Goal: Task Accomplishment & Management: Use online tool/utility

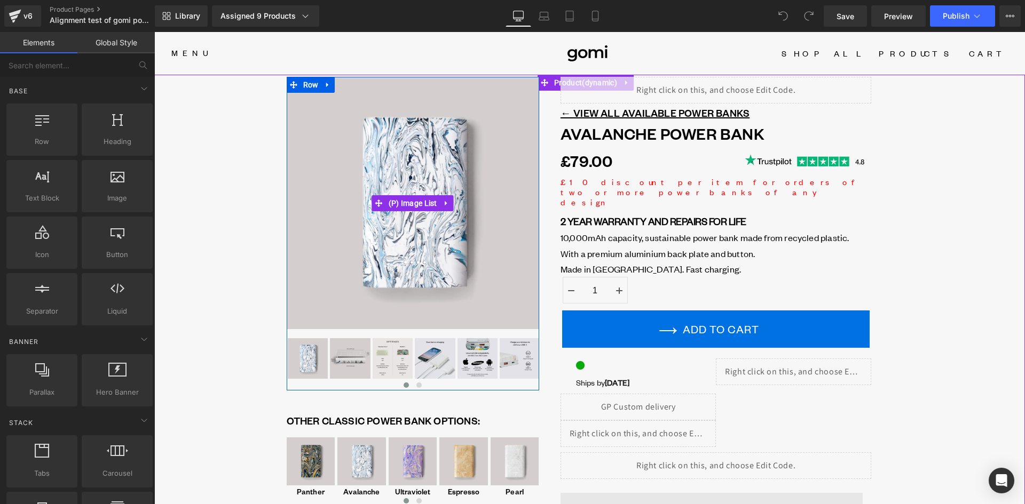
drag, startPoint x: 399, startPoint y: 203, endPoint x: 198, endPoint y: 211, distance: 201.9
click at [399, 203] on span "(P) Image List" at bounding box center [413, 203] width 54 height 16
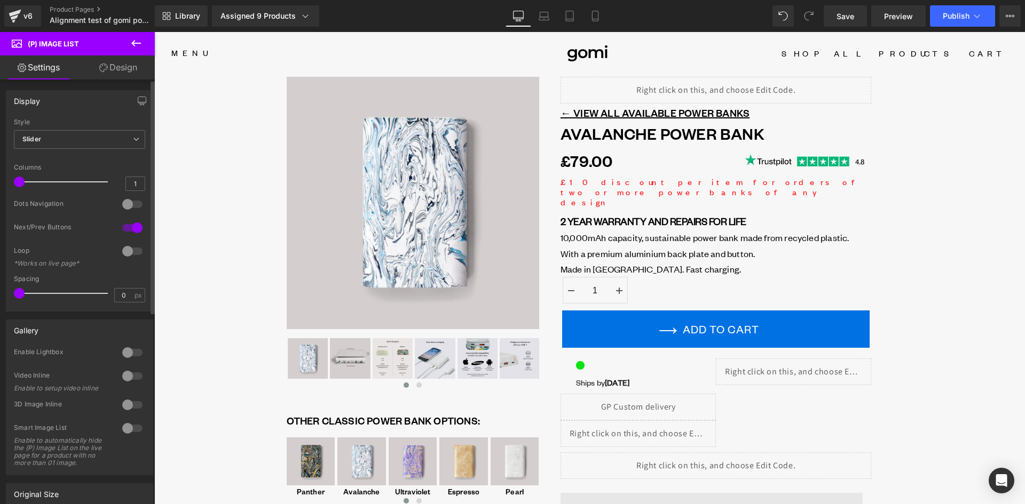
click at [131, 253] on div at bounding box center [133, 251] width 26 height 17
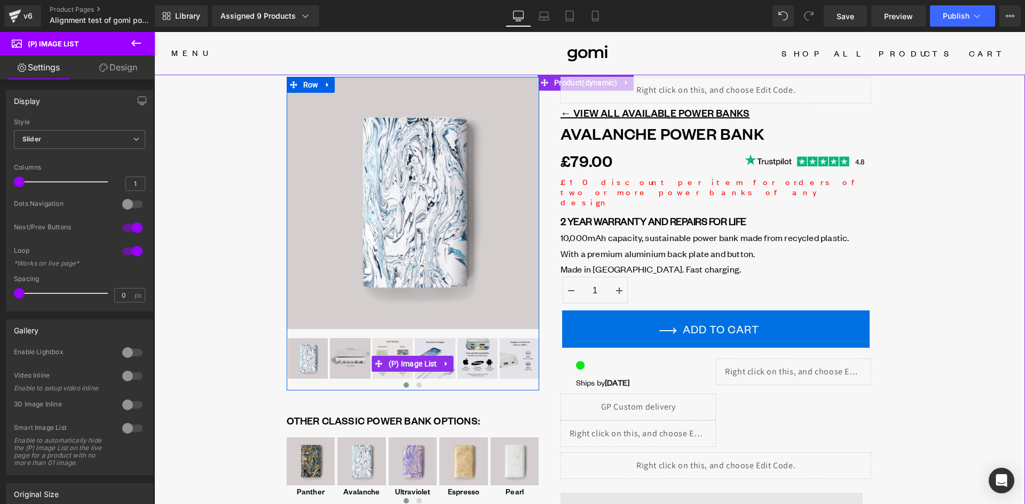
click at [401, 360] on span "(P) Image List" at bounding box center [413, 364] width 54 height 16
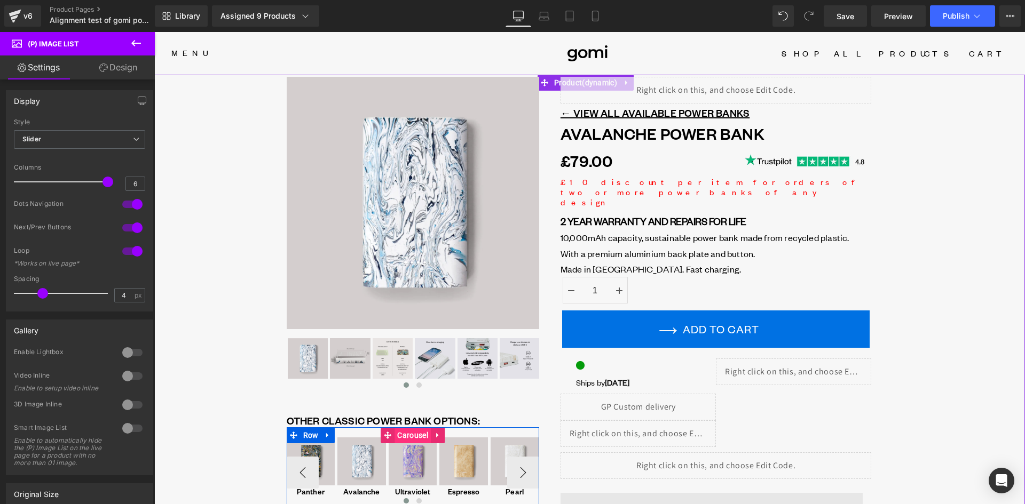
click at [408, 436] on span "Carousel" at bounding box center [412, 436] width 36 height 16
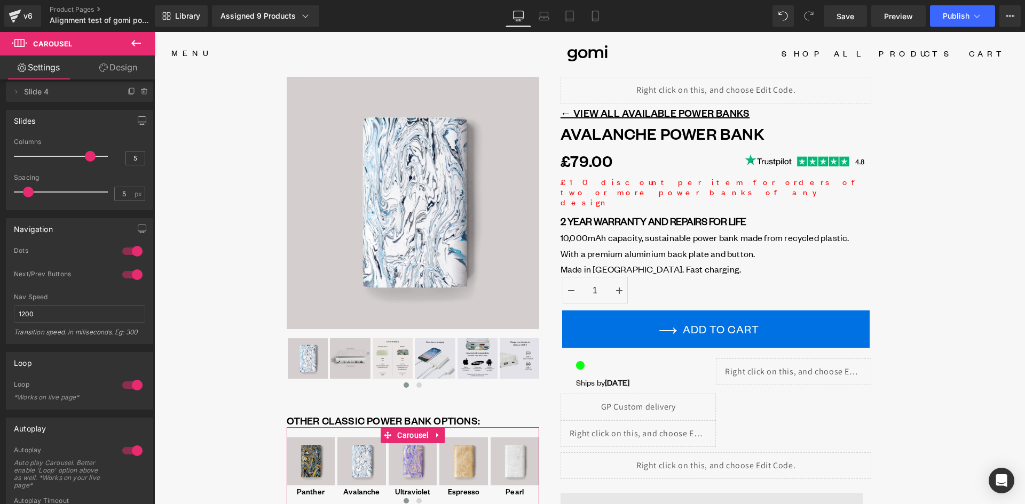
scroll to position [214, 0]
click at [573, 16] on icon at bounding box center [569, 16] width 11 height 11
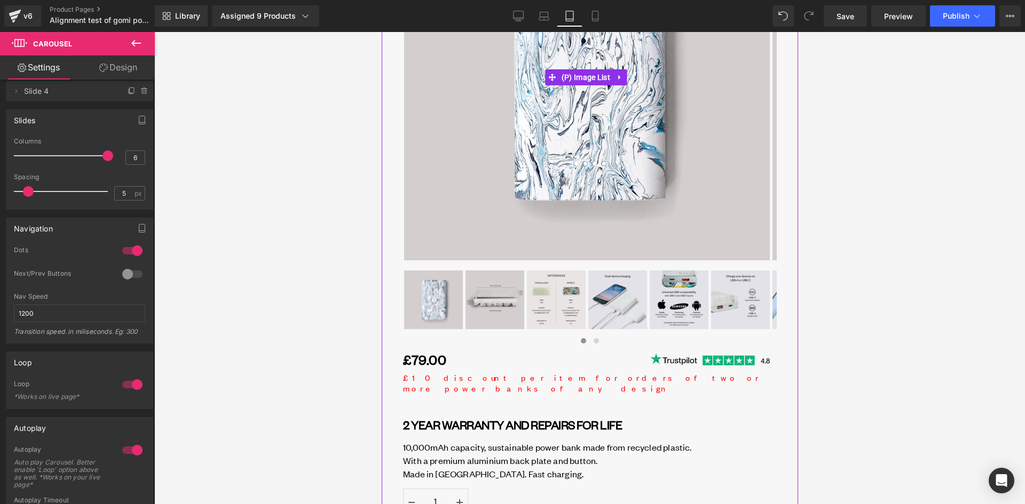
scroll to position [320, 0]
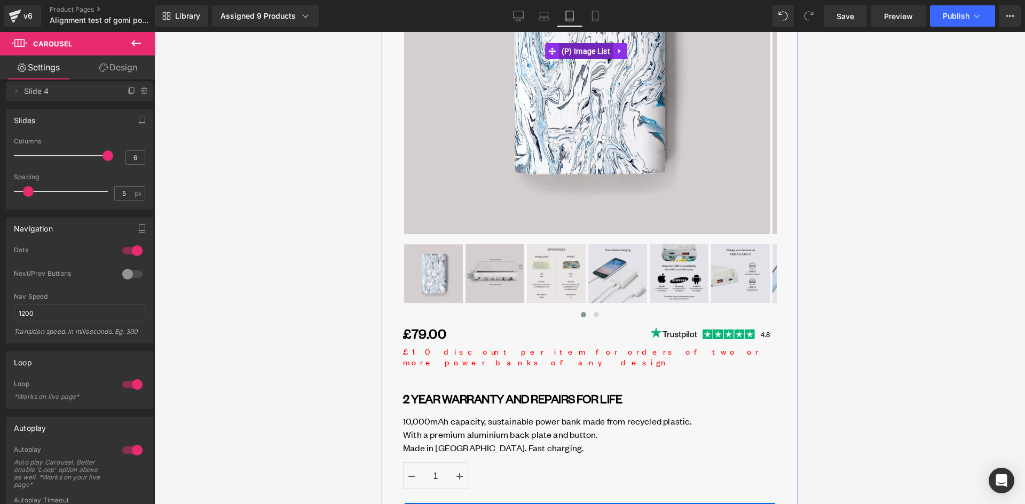
click at [590, 43] on span "(P) Image List" at bounding box center [585, 51] width 54 height 16
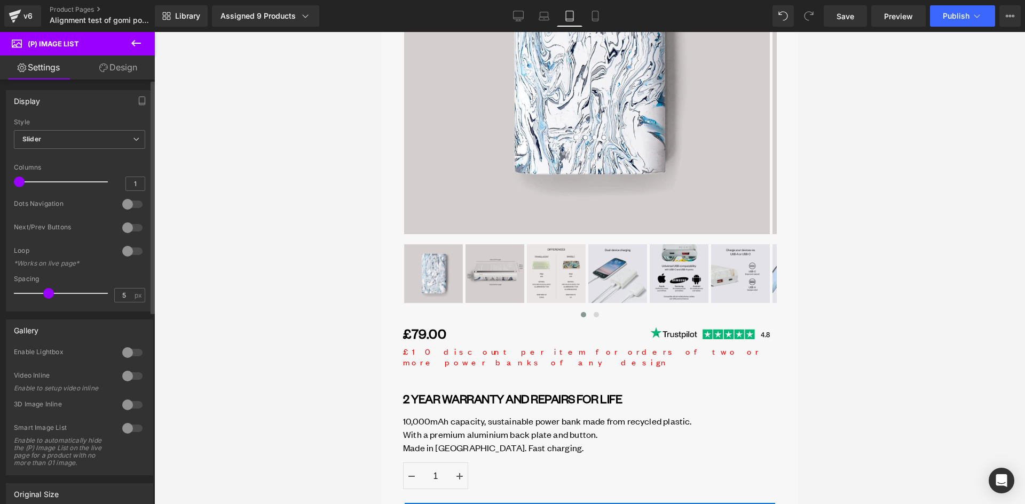
click at [125, 248] on div at bounding box center [133, 251] width 26 height 17
click at [576, 274] on span "(P) Image List" at bounding box center [585, 282] width 54 height 16
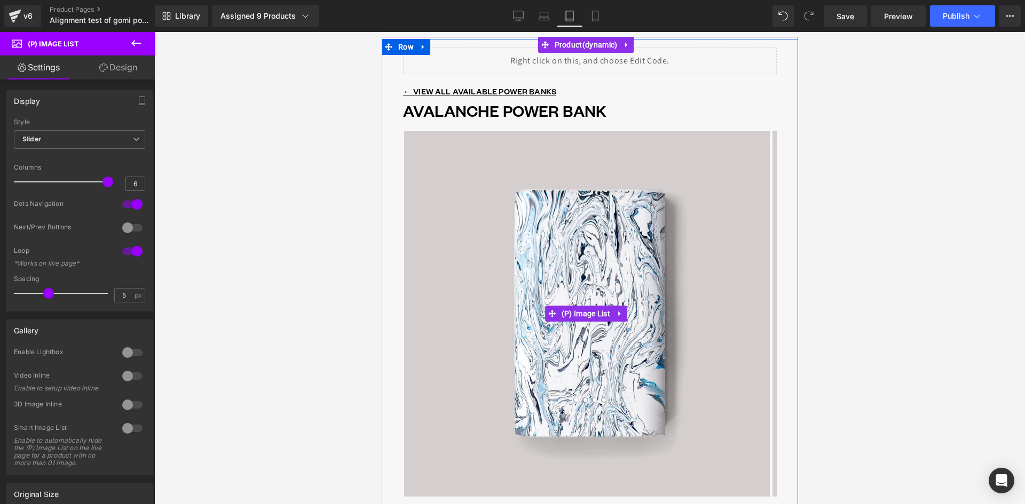
scroll to position [53, 0]
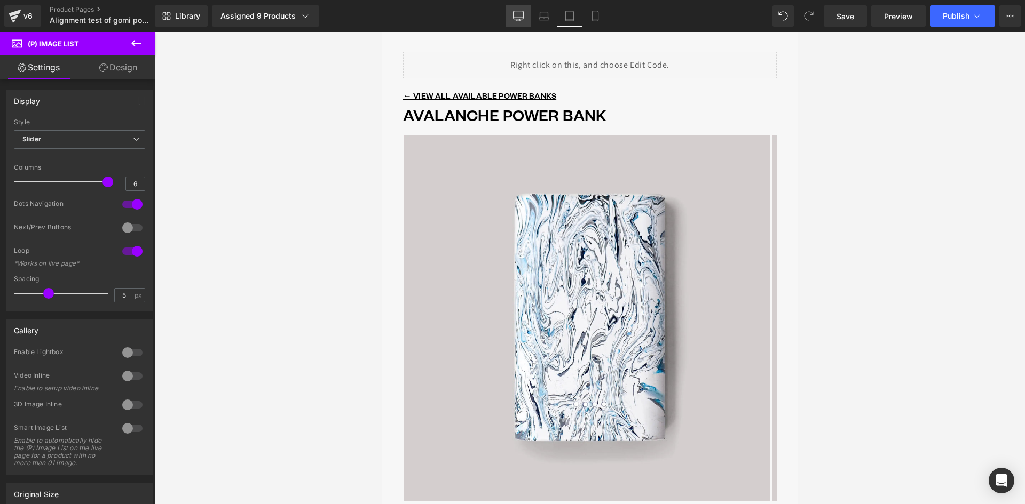
drag, startPoint x: 514, startPoint y: 19, endPoint x: 372, endPoint y: 40, distance: 144.0
click at [514, 19] on icon at bounding box center [519, 15] width 10 height 8
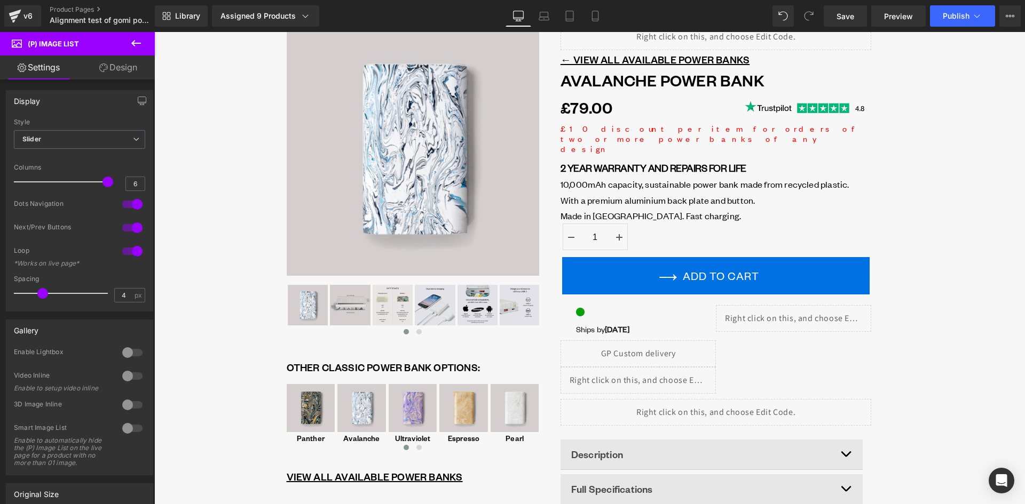
scroll to position [0, 0]
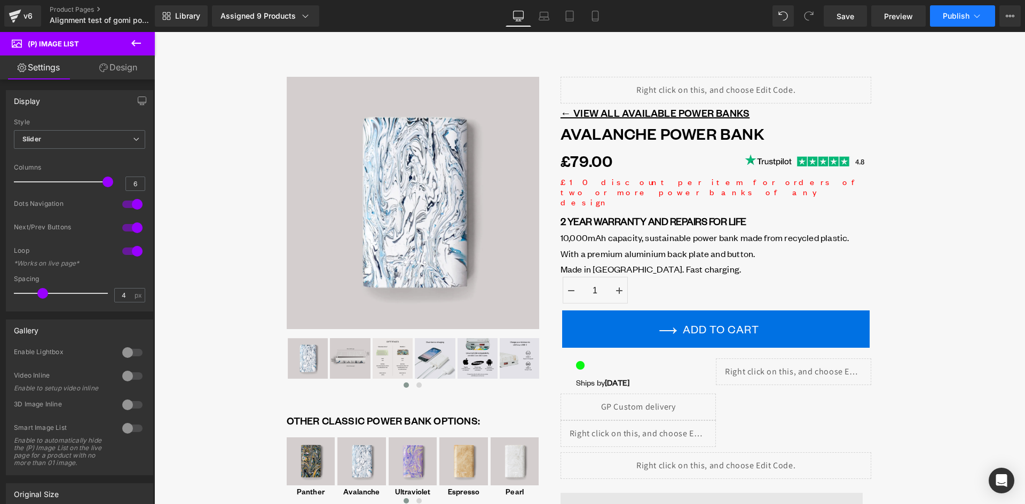
click at [954, 13] on span "Publish" at bounding box center [956, 16] width 27 height 9
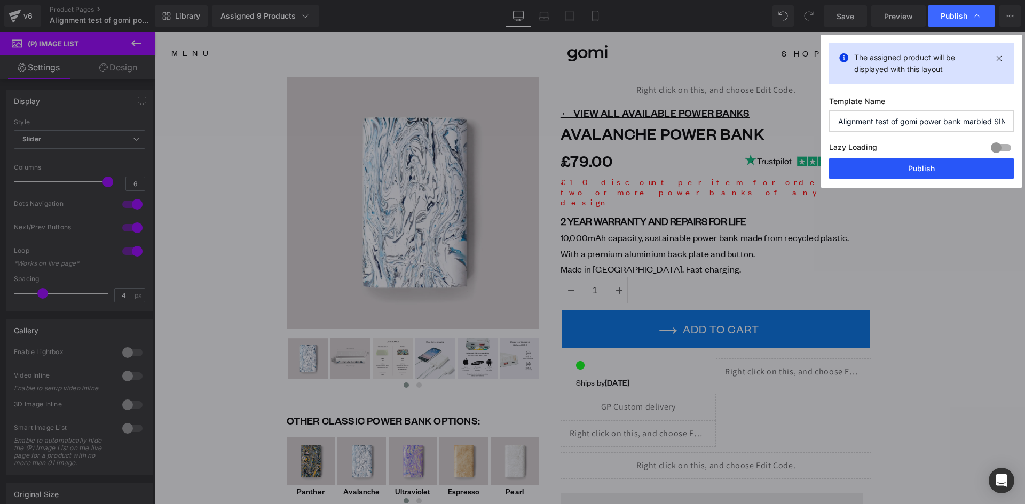
click at [945, 165] on button "Publish" at bounding box center [921, 168] width 185 height 21
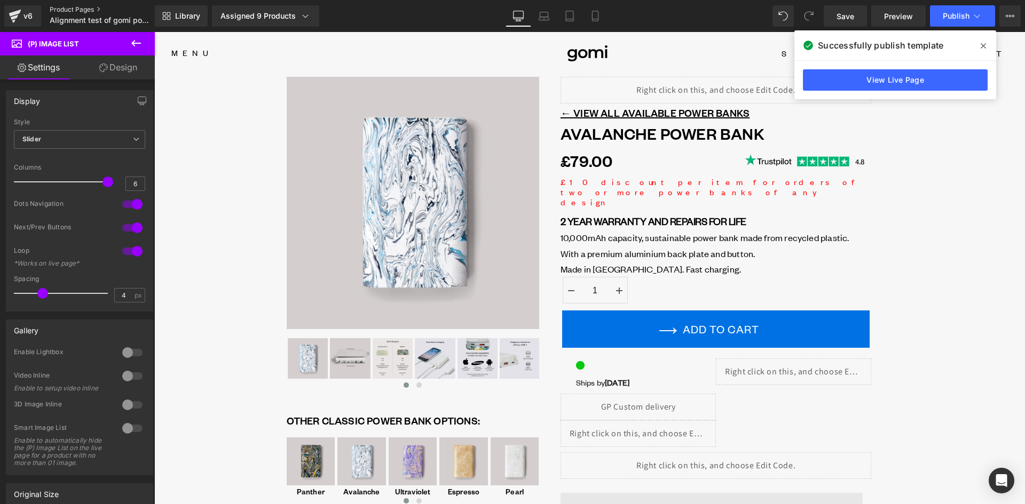
click at [93, 7] on link "Product Pages" at bounding box center [111, 9] width 123 height 9
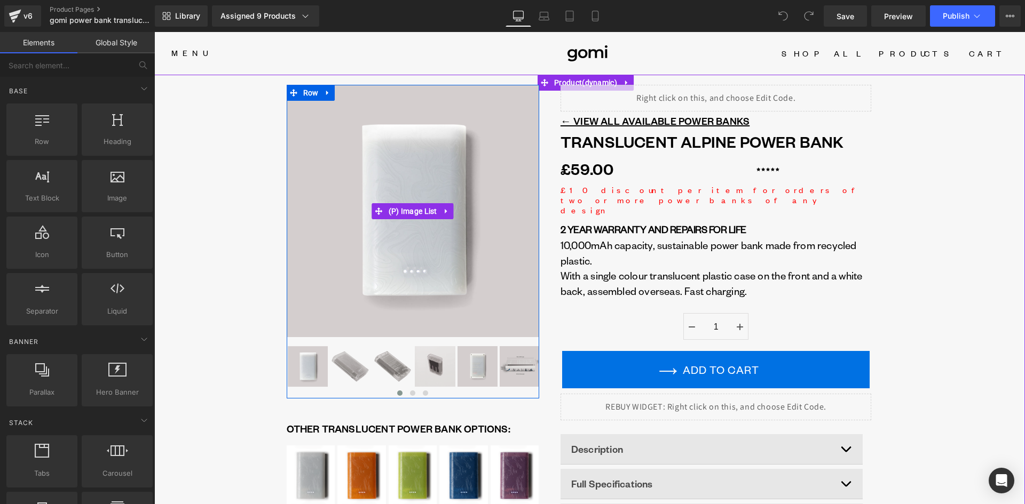
click at [405, 209] on span "(P) Image List" at bounding box center [413, 211] width 54 height 16
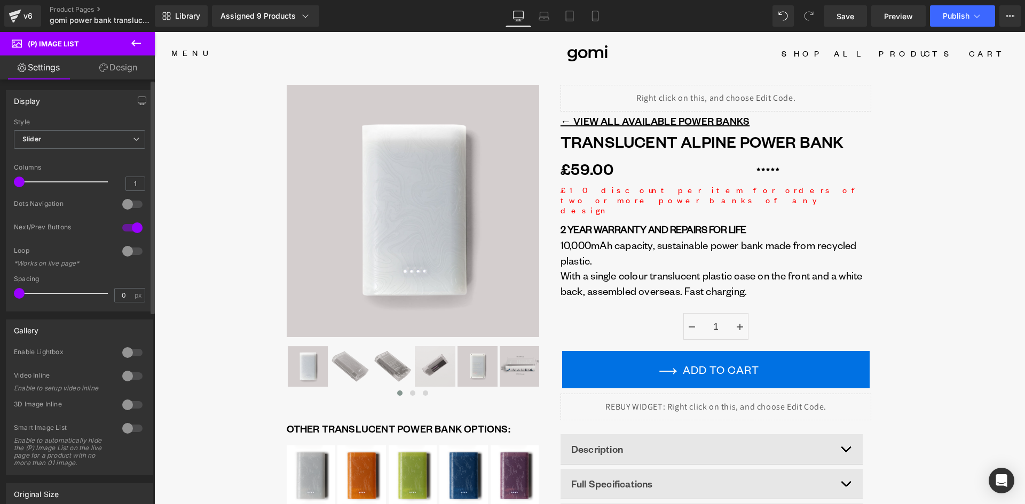
drag, startPoint x: 123, startPoint y: 250, endPoint x: 141, endPoint y: 255, distance: 18.6
click at [123, 250] on div at bounding box center [133, 251] width 26 height 17
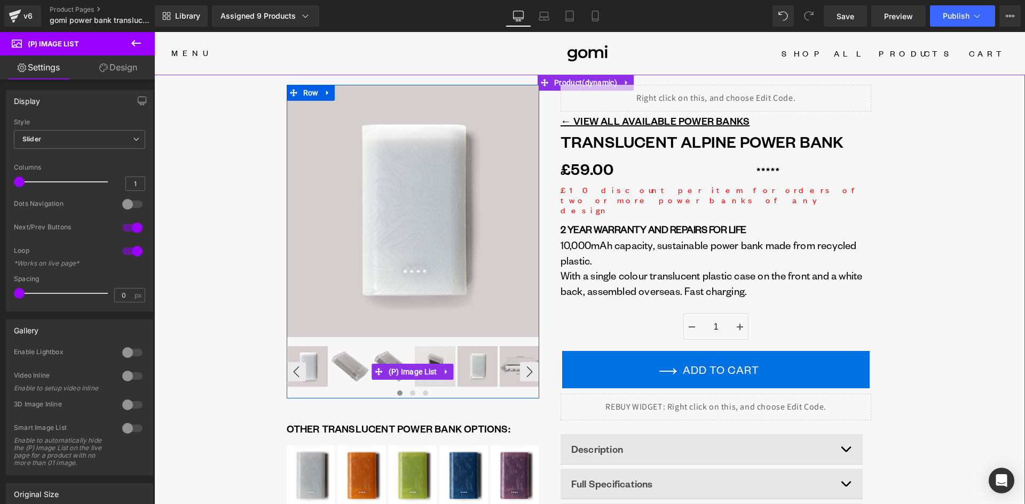
click at [408, 381] on img at bounding box center [393, 366] width 41 height 41
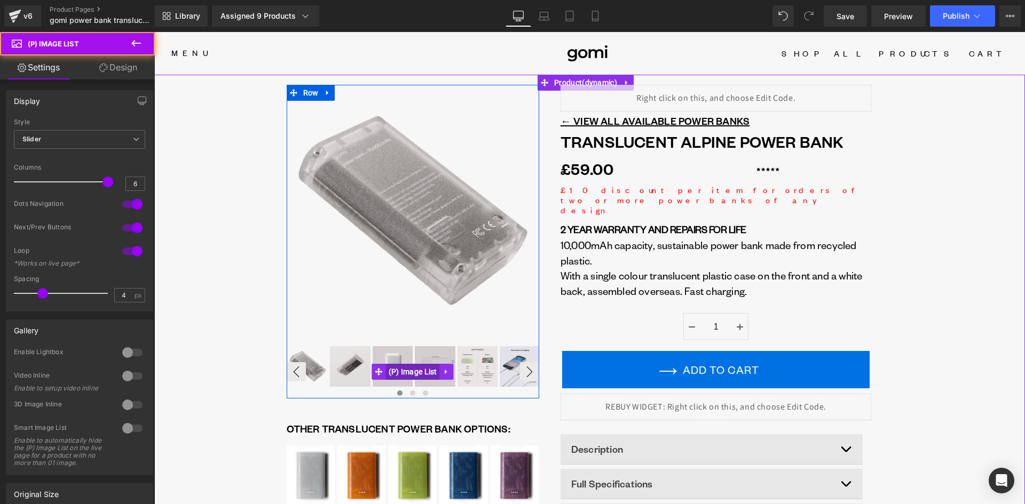
click at [408, 374] on span "(P) Image List" at bounding box center [413, 372] width 54 height 16
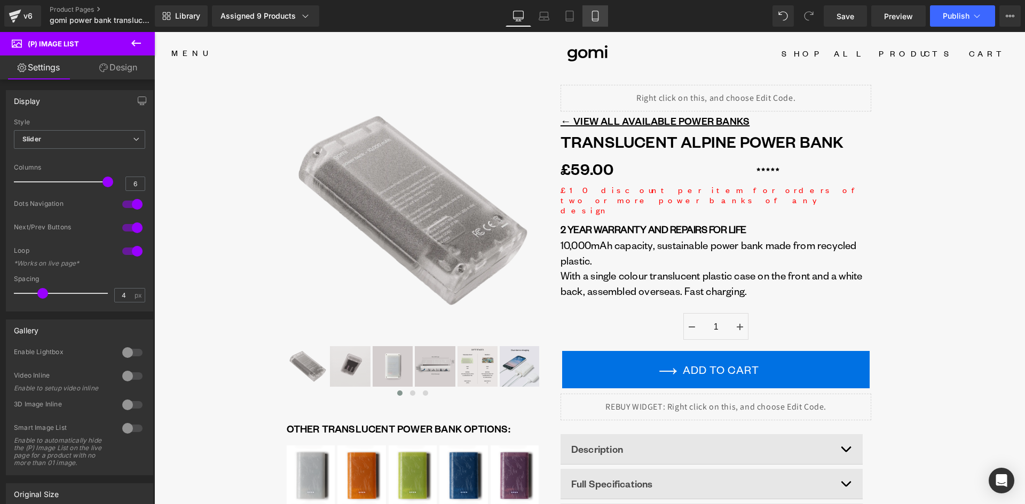
click at [593, 19] on icon at bounding box center [595, 19] width 6 height 0
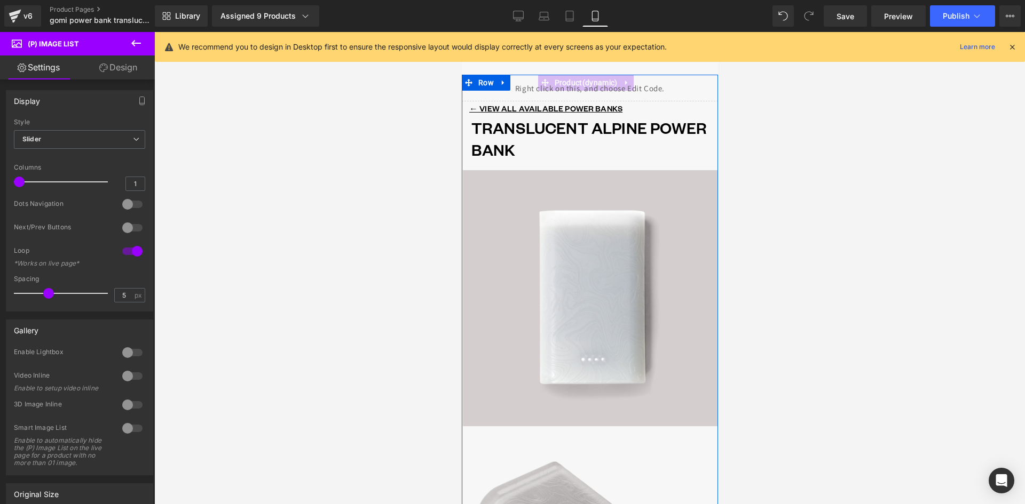
click at [585, 279] on img at bounding box center [590, 298] width 256 height 256
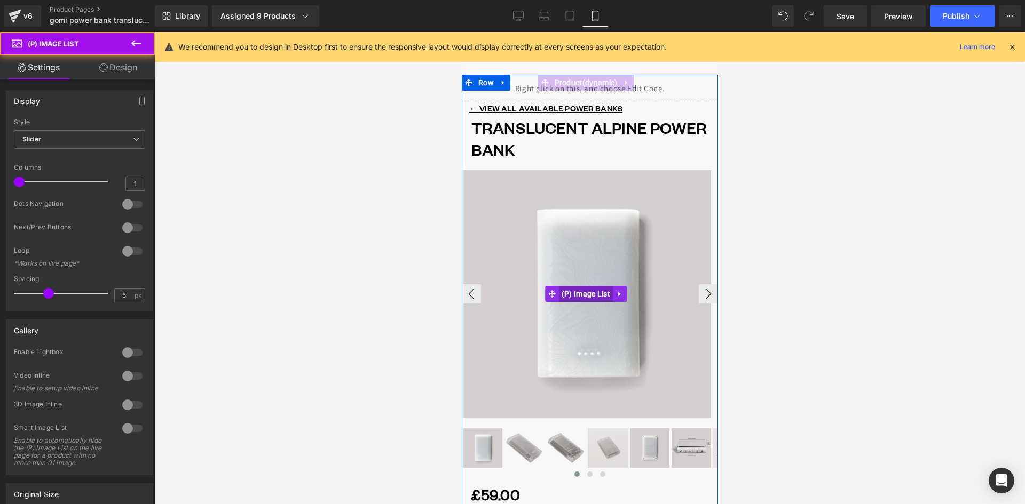
click at [591, 294] on span "(P) Image List" at bounding box center [585, 294] width 54 height 16
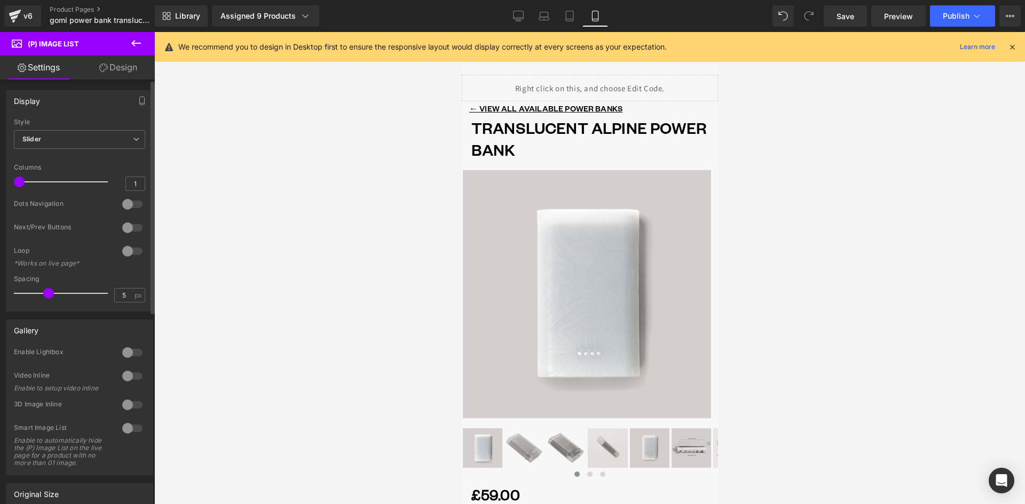
click at [125, 246] on div at bounding box center [133, 251] width 26 height 17
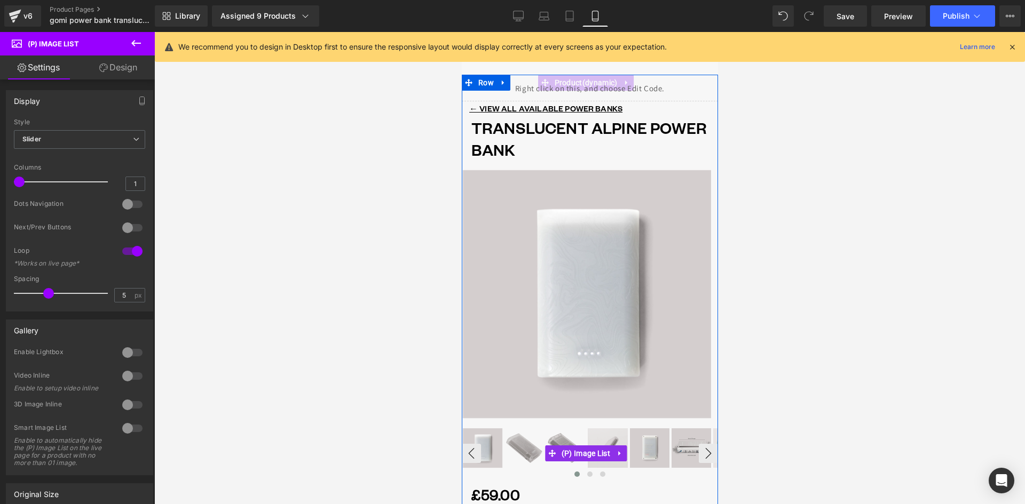
click at [579, 449] on span "(P) Image List" at bounding box center [585, 454] width 54 height 16
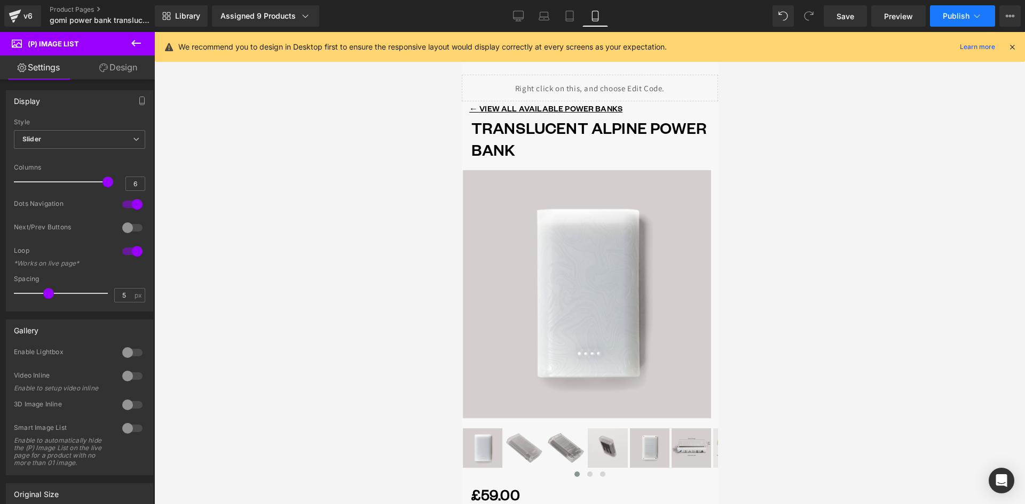
click at [968, 17] on span "Publish" at bounding box center [956, 16] width 27 height 9
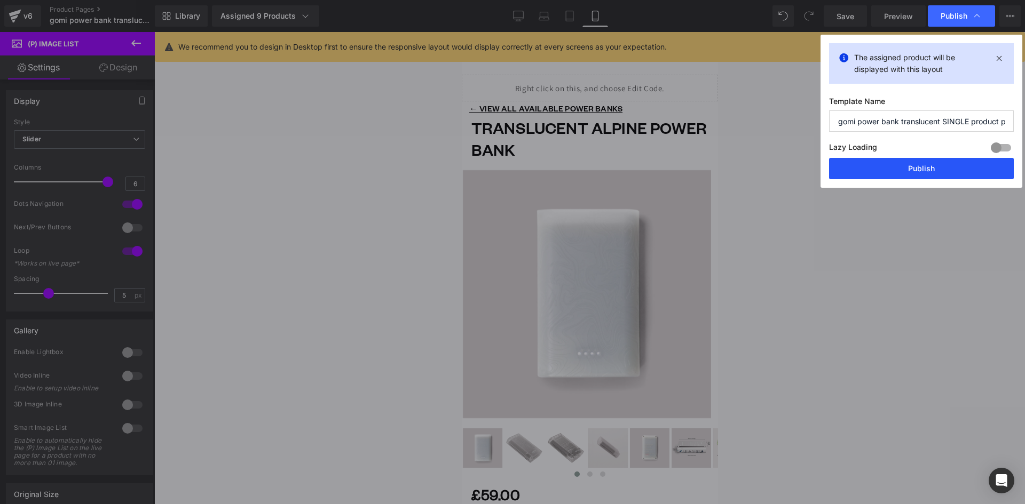
click at [946, 164] on button "Publish" at bounding box center [921, 168] width 185 height 21
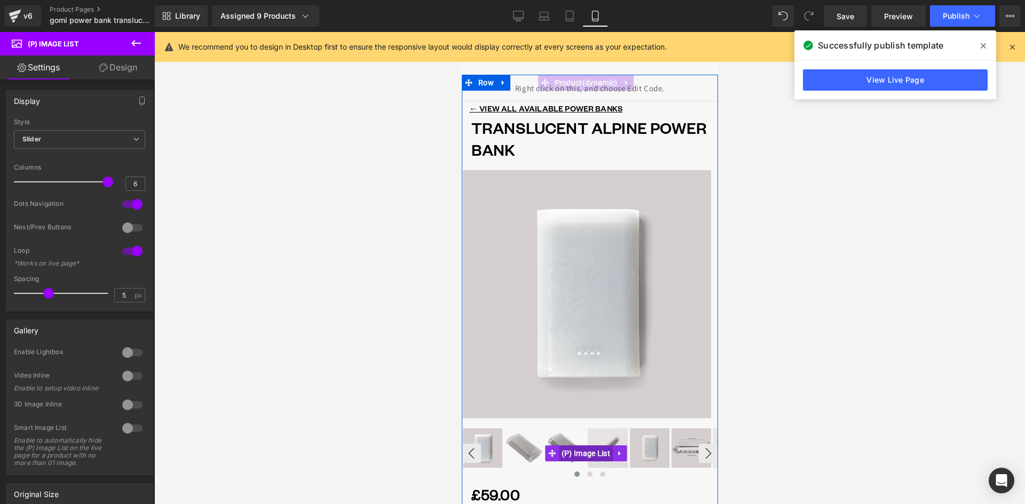
click at [608, 447] on span "(P) Image List" at bounding box center [585, 454] width 54 height 16
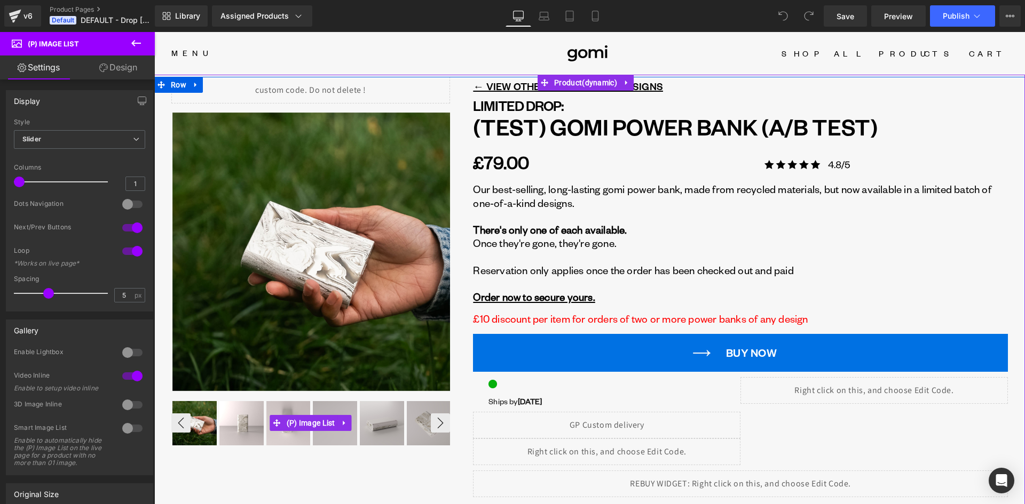
click at [234, 423] on img at bounding box center [241, 423] width 44 height 44
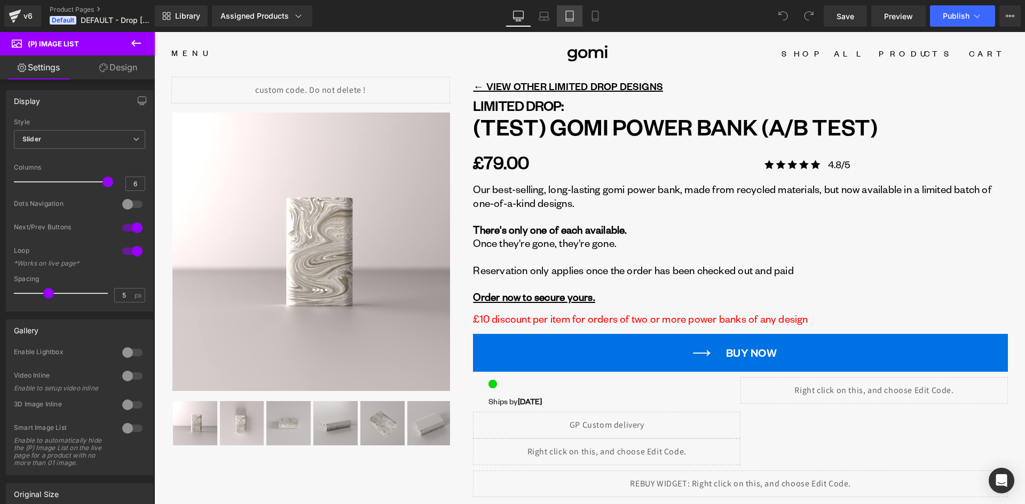
click at [569, 15] on icon at bounding box center [569, 16] width 11 height 11
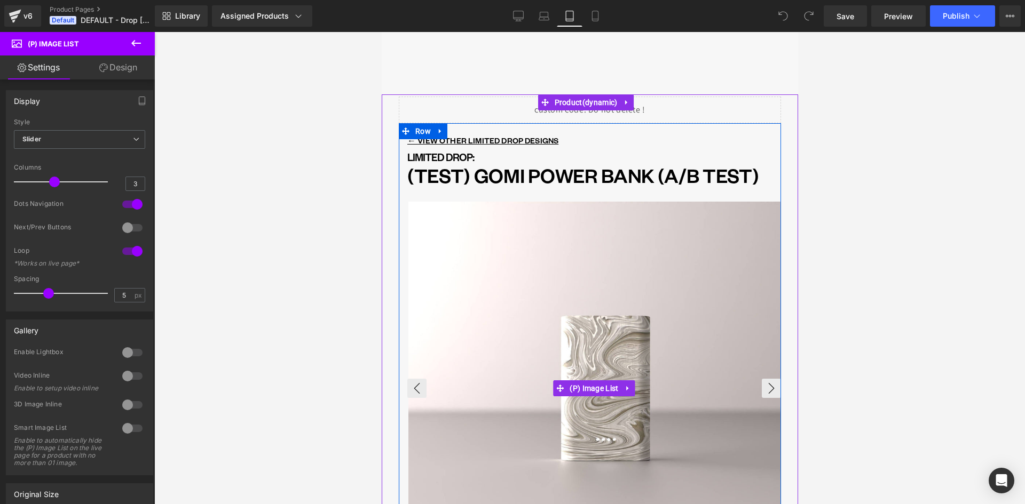
click at [488, 242] on img at bounding box center [595, 389] width 374 height 374
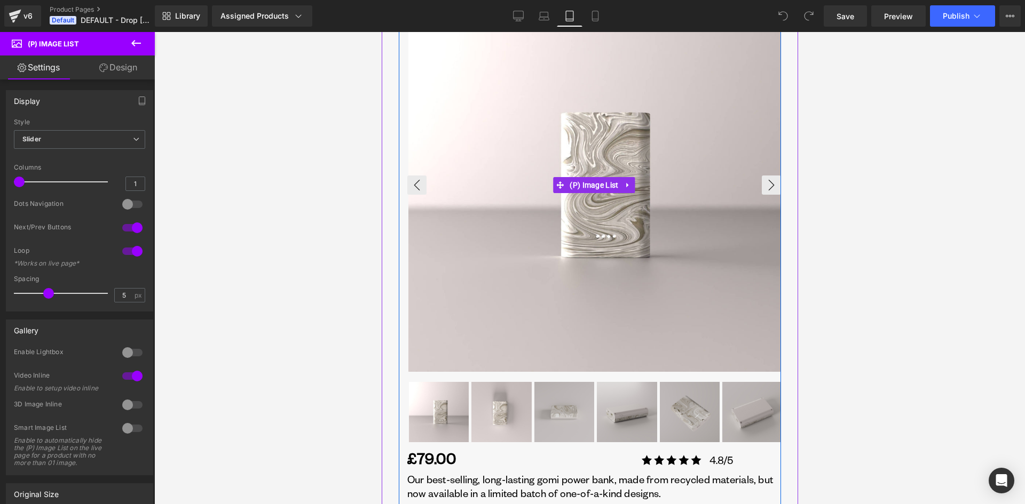
scroll to position [214, 0]
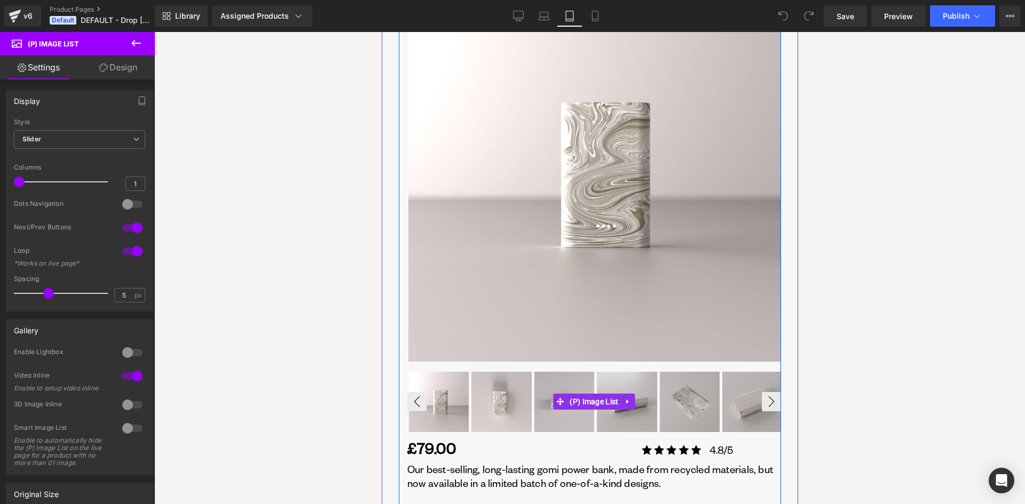
click at [545, 388] on img at bounding box center [564, 402] width 60 height 60
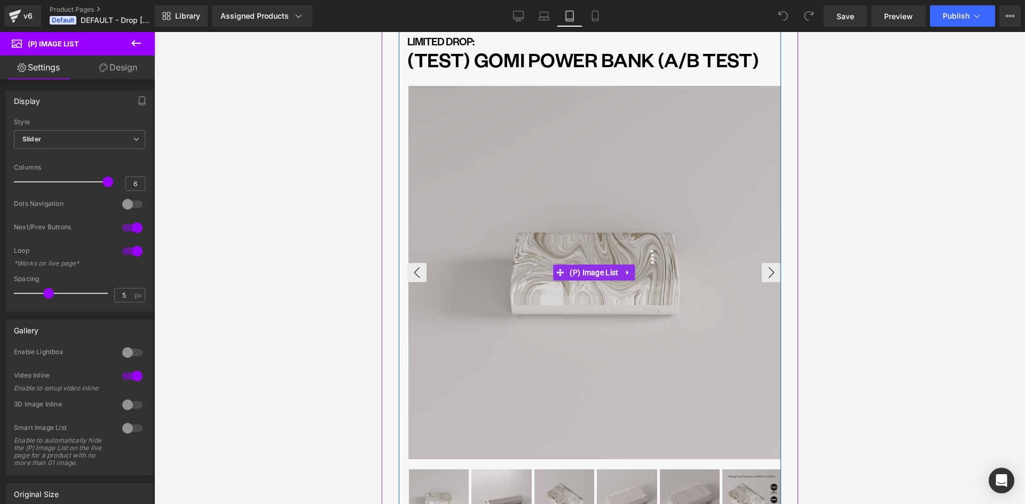
scroll to position [107, 0]
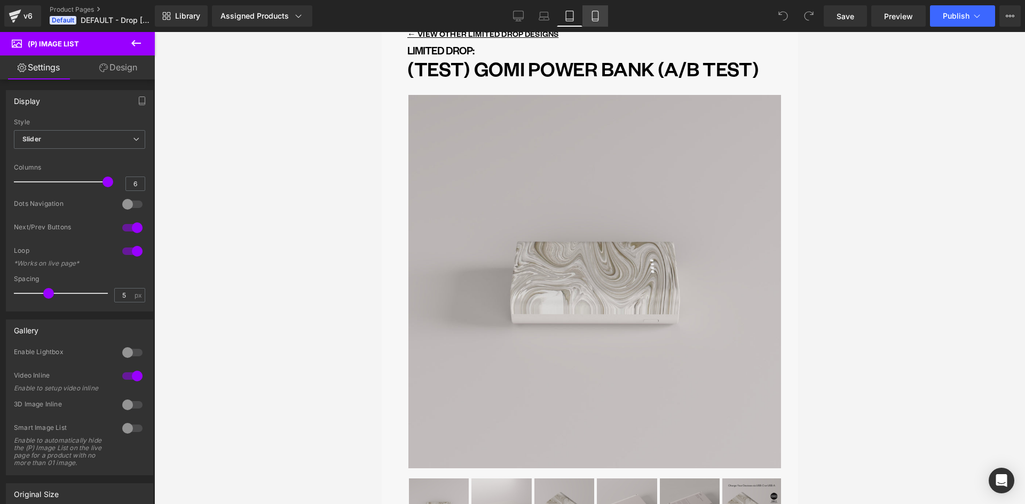
click at [599, 21] on link "Mobile" at bounding box center [595, 15] width 26 height 21
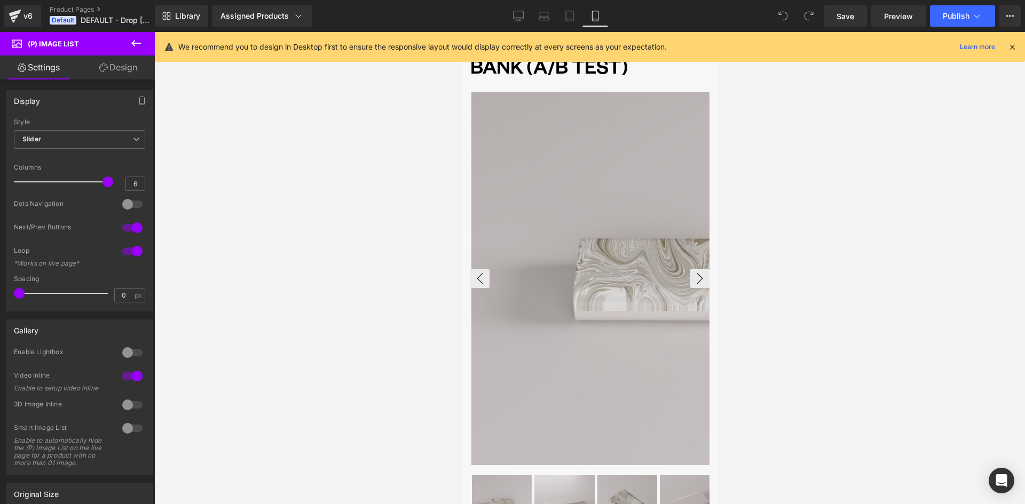
scroll to position [115, 0]
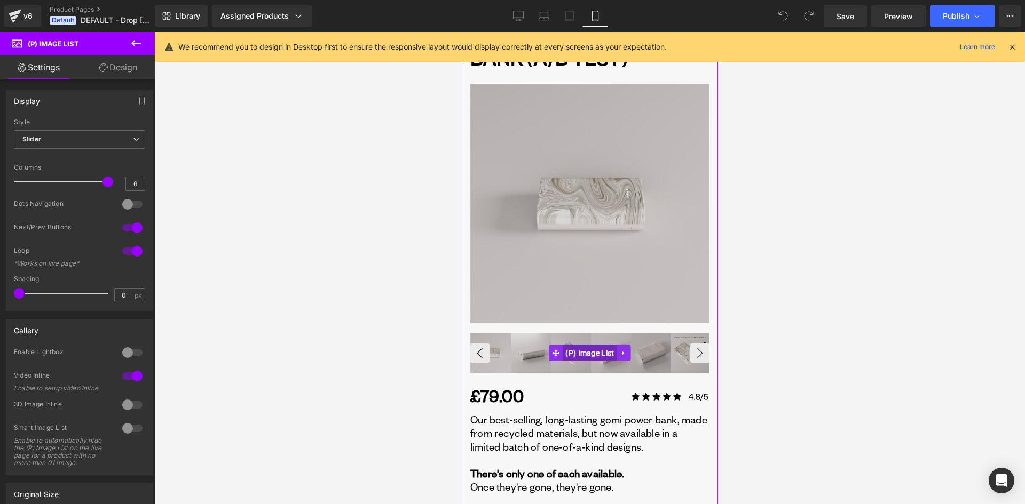
click at [573, 355] on span "(P) Image List" at bounding box center [589, 353] width 54 height 16
drag, startPoint x: 583, startPoint y: 354, endPoint x: 540, endPoint y: 356, distance: 43.8
click at [583, 354] on span "(P) Image List" at bounding box center [589, 353] width 54 height 16
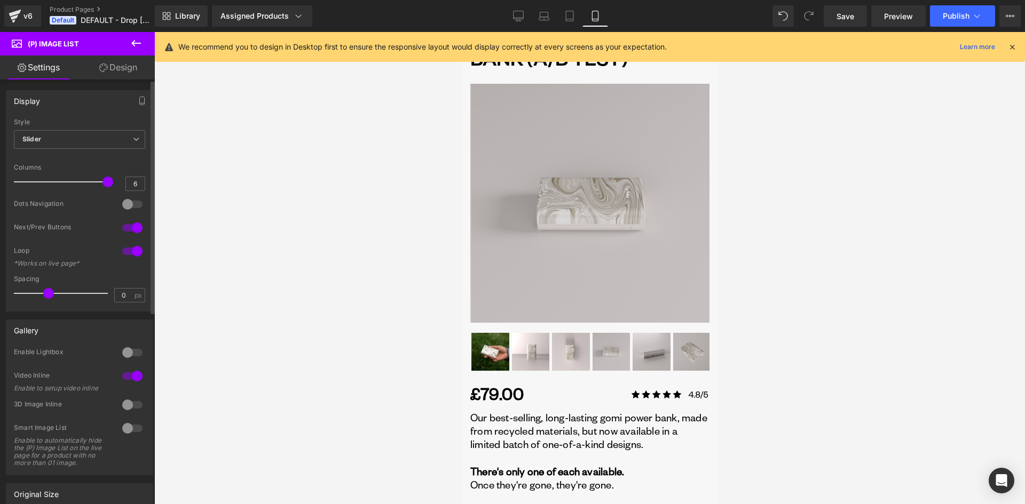
drag, startPoint x: 20, startPoint y: 294, endPoint x: 47, endPoint y: 297, distance: 27.5
click at [47, 297] on span at bounding box center [48, 293] width 11 height 11
click at [570, 14] on icon at bounding box center [569, 16] width 11 height 11
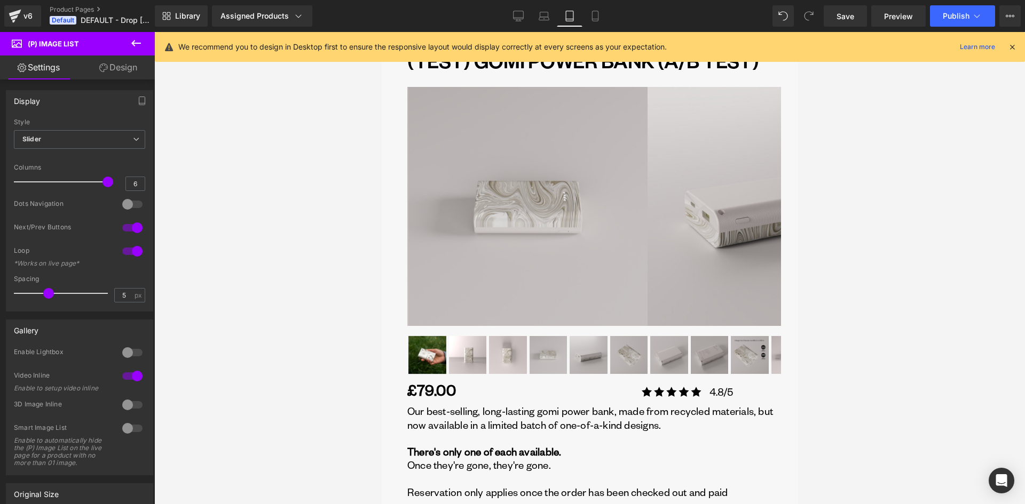
scroll to position [107, 0]
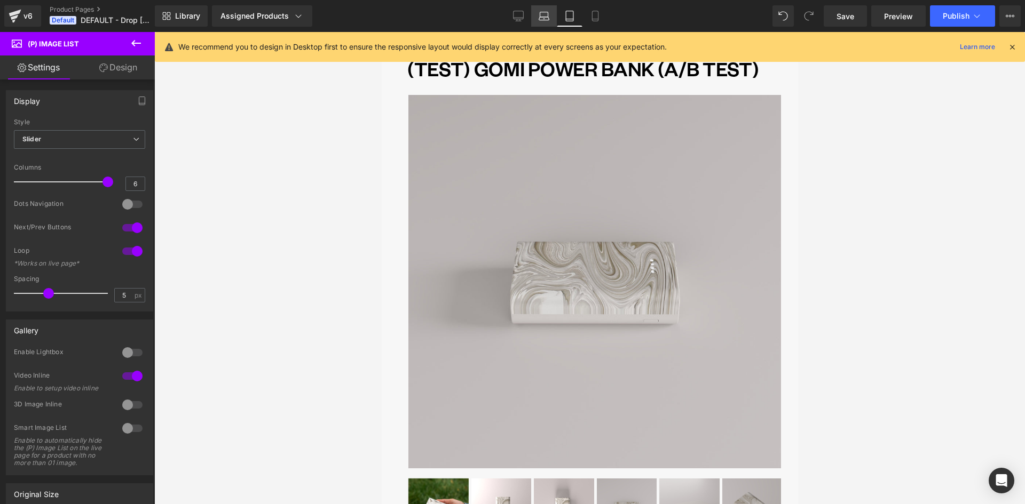
click at [554, 20] on link "Laptop" at bounding box center [544, 15] width 26 height 21
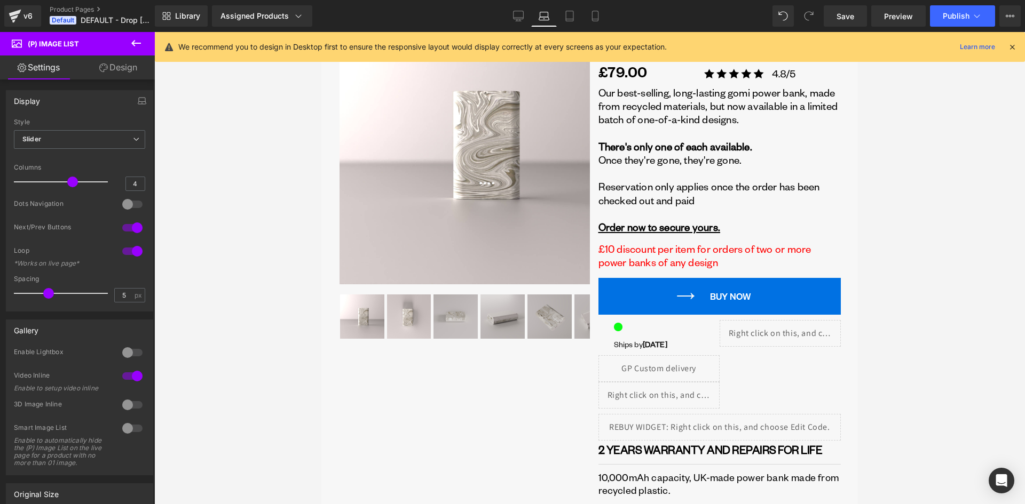
scroll to position [0, 0]
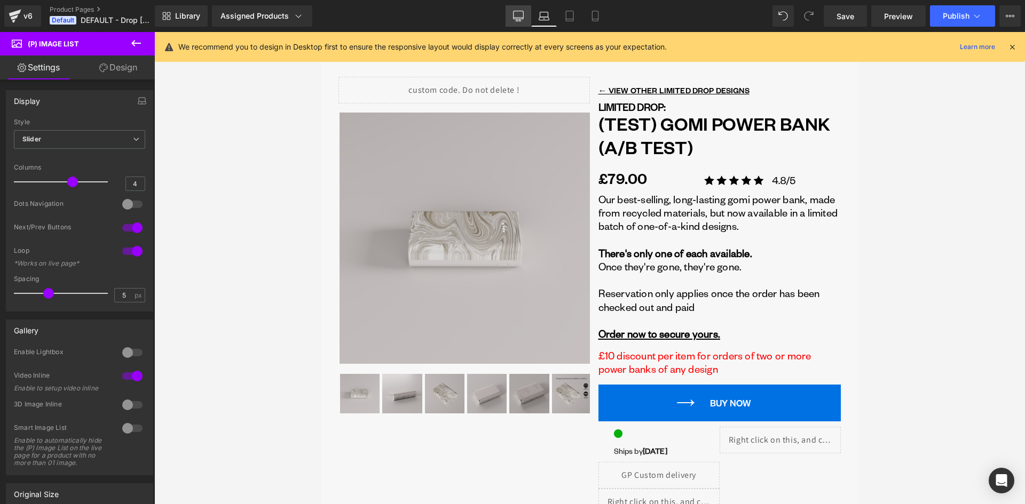
click at [525, 24] on link "Desktop" at bounding box center [519, 15] width 26 height 21
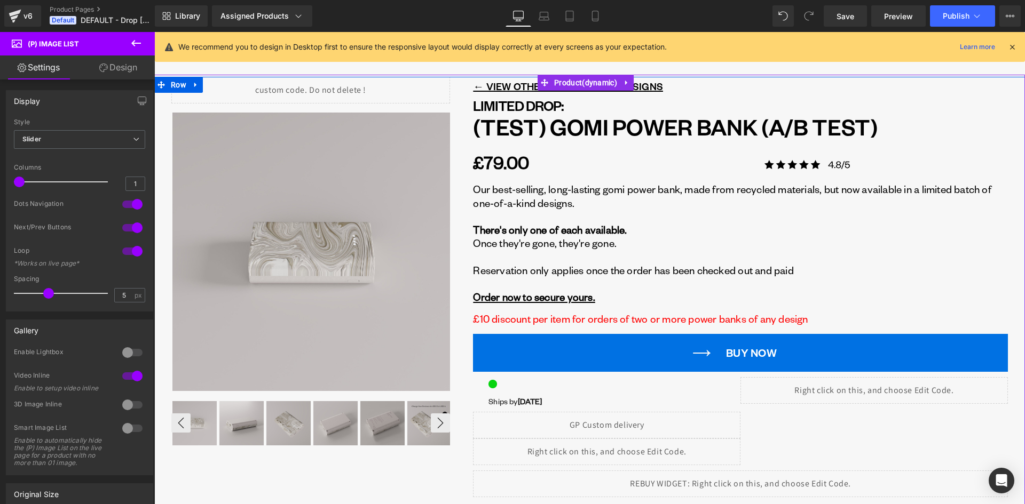
click at [443, 435] on img at bounding box center [429, 423] width 44 height 44
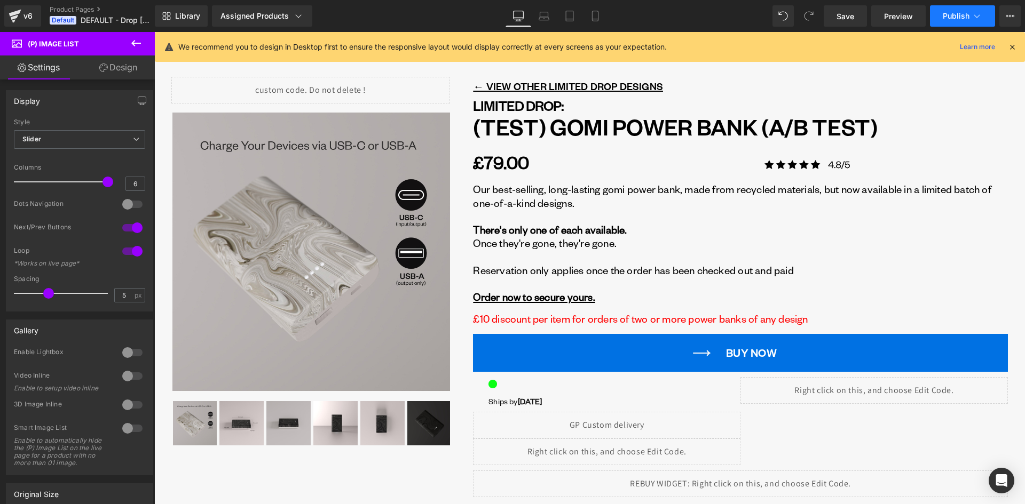
click at [970, 17] on button "Publish" at bounding box center [962, 15] width 65 height 21
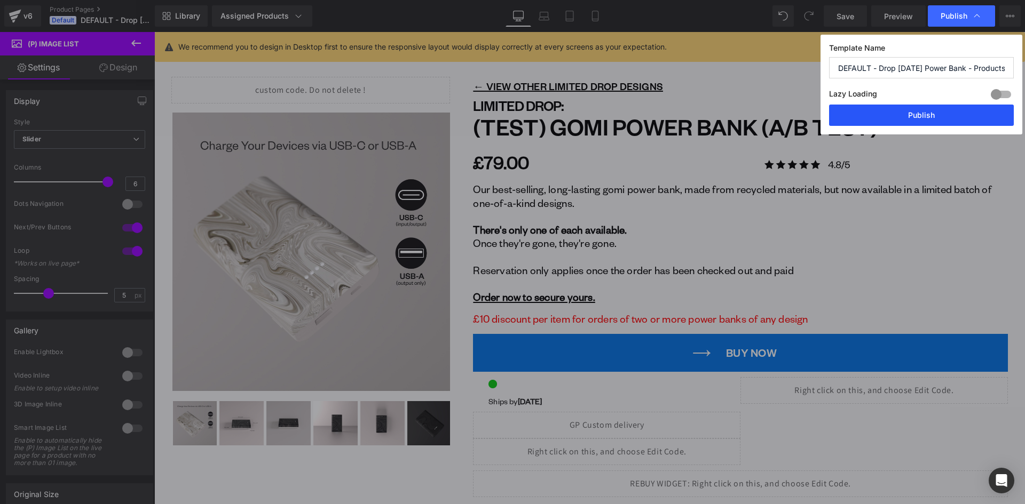
click at [913, 114] on button "Publish" at bounding box center [921, 115] width 185 height 21
